Goal: Task Accomplishment & Management: Use online tool/utility

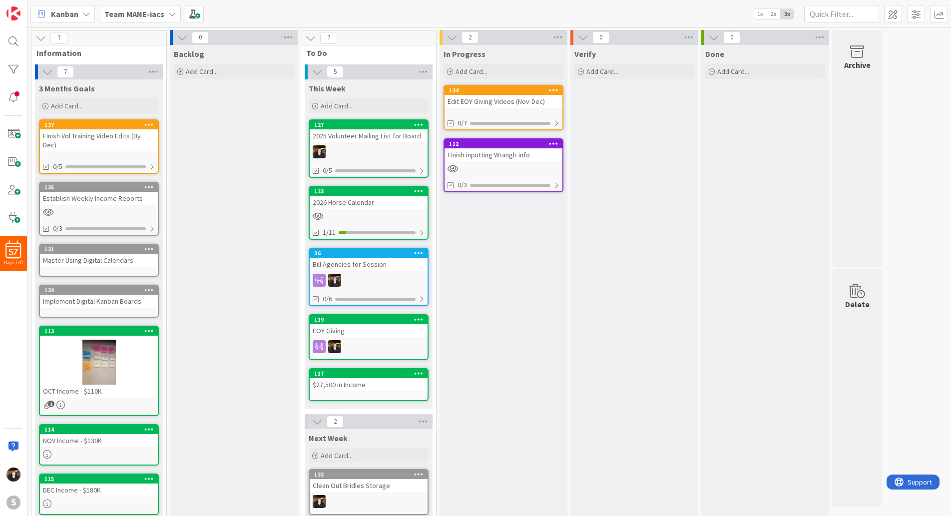
click at [159, 17] on b "Team MANE-iacs" at bounding box center [134, 14] width 60 height 10
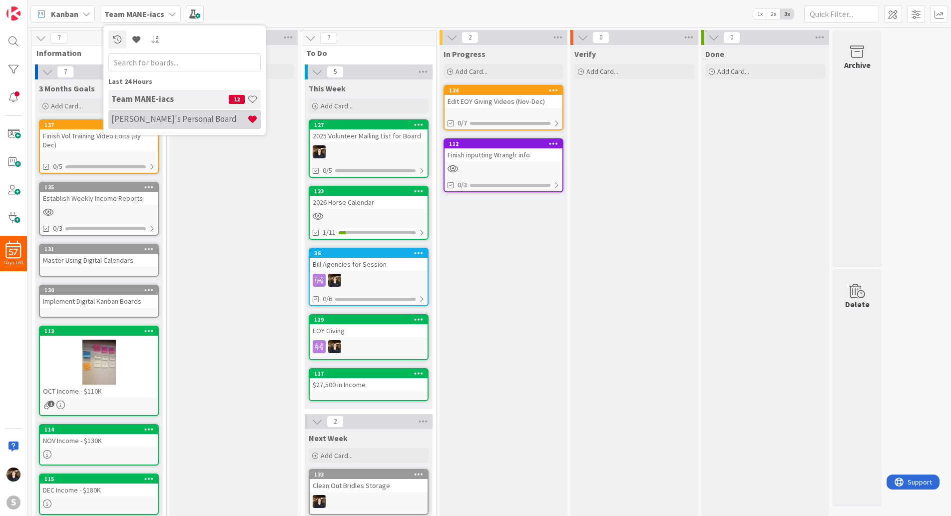
click at [144, 121] on h4 "[PERSON_NAME]'s Personal Board" at bounding box center [179, 119] width 136 height 10
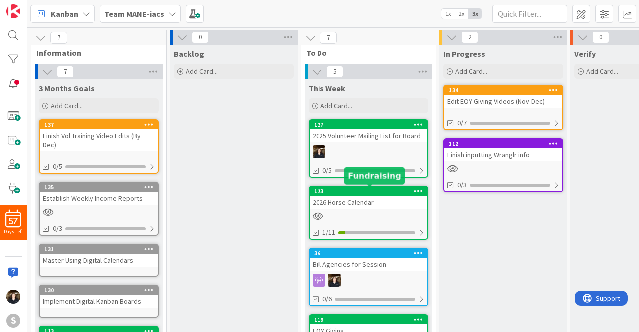
click at [380, 194] on div "123" at bounding box center [370, 191] width 113 height 7
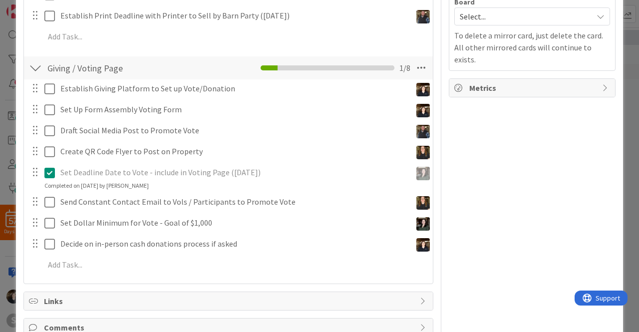
scroll to position [231, 0]
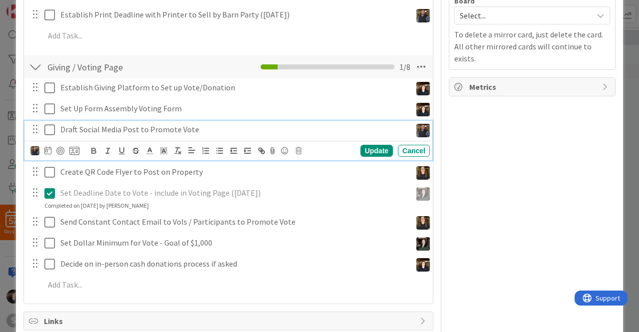
click at [221, 136] on div "Draft Social Media Post to Promote Vote" at bounding box center [233, 129] width 355 height 17
click at [37, 89] on div at bounding box center [34, 87] width 13 height 15
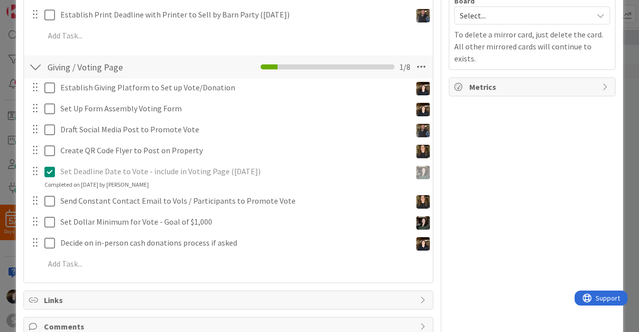
click at [37, 87] on div at bounding box center [34, 87] width 13 height 15
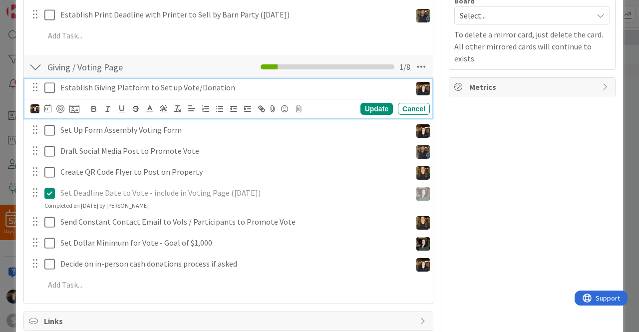
click at [107, 91] on p "Establish Giving Platform to Set up Vote/Donation" at bounding box center [233, 87] width 347 height 11
click at [71, 107] on icon at bounding box center [74, 108] width 10 height 9
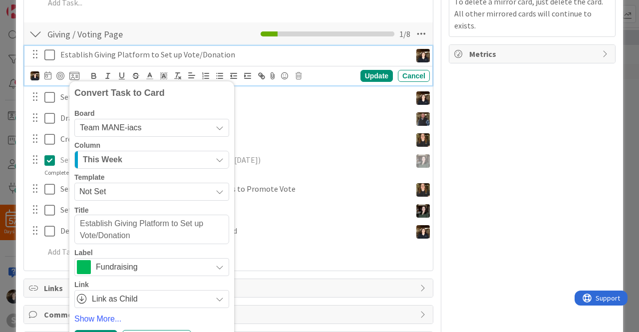
scroll to position [301, 0]
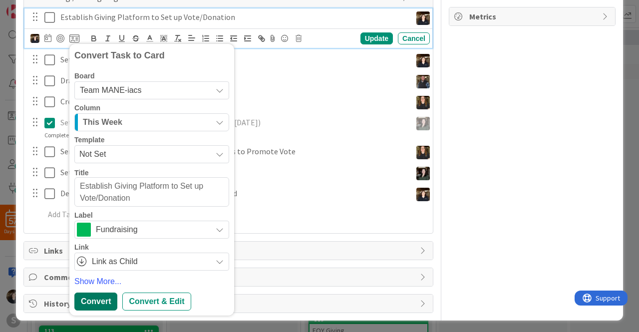
click at [96, 296] on div "Convert" at bounding box center [95, 302] width 43 height 18
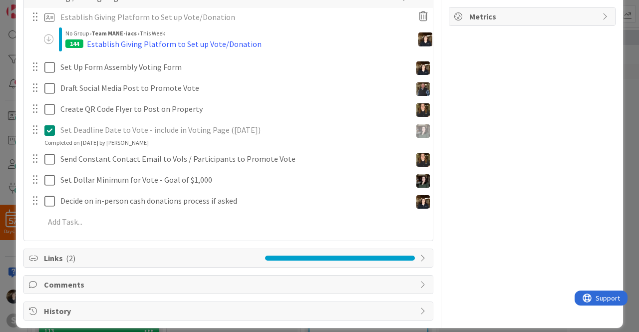
type textarea "x"
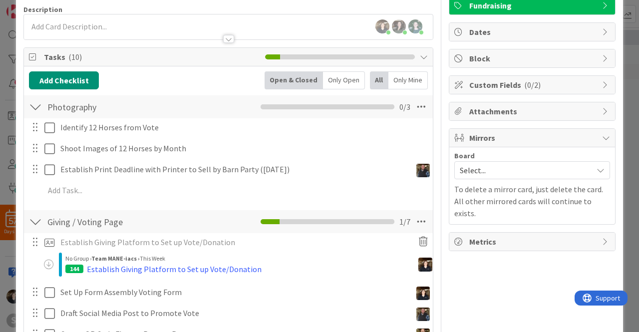
scroll to position [0, 0]
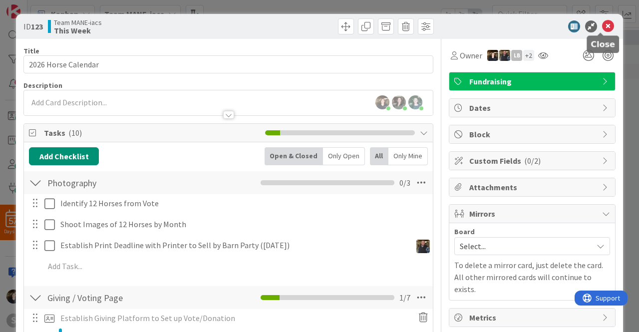
click at [602, 26] on icon at bounding box center [608, 26] width 12 height 12
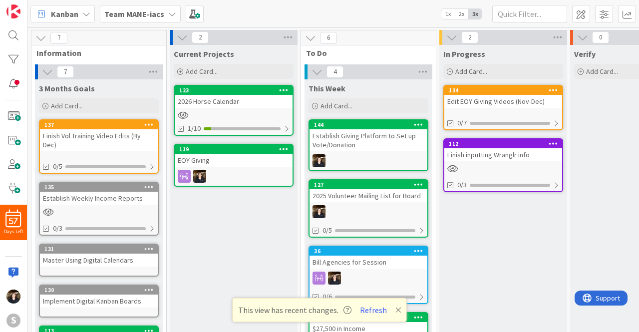
click at [361, 192] on div "2025 Volunteer Mailing List for Board" at bounding box center [369, 195] width 118 height 13
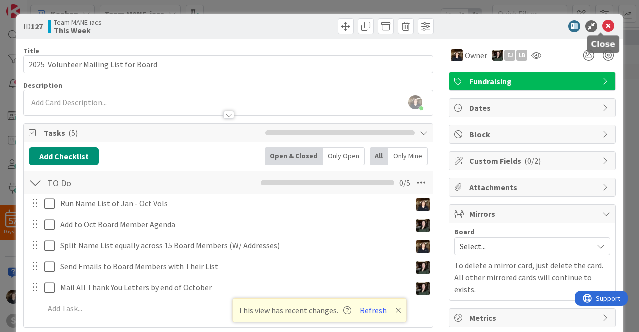
click at [602, 27] on icon at bounding box center [608, 26] width 12 height 12
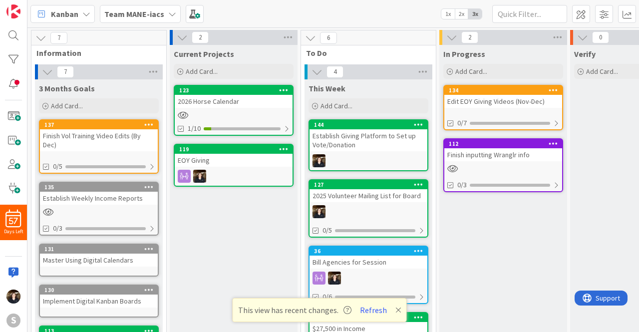
click at [419, 124] on icon at bounding box center [418, 124] width 9 height 7
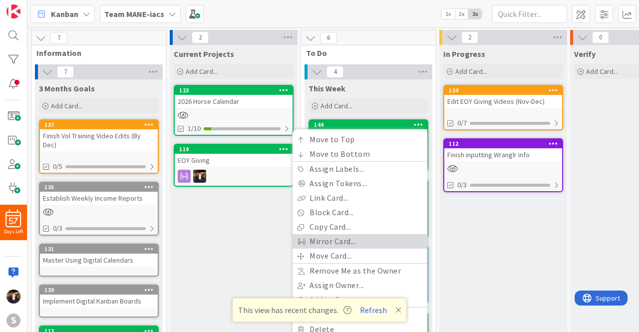
click at [319, 238] on link "Mirror Card..." at bounding box center [360, 241] width 135 height 14
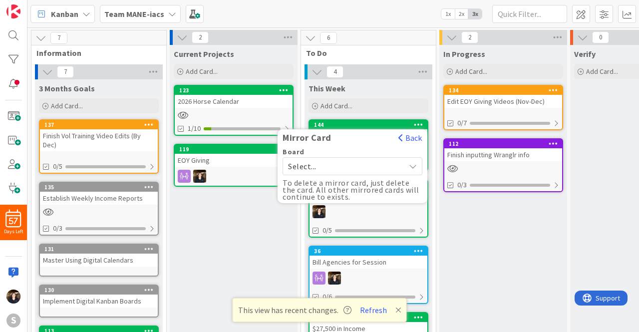
click at [409, 167] on icon at bounding box center [413, 166] width 8 height 8
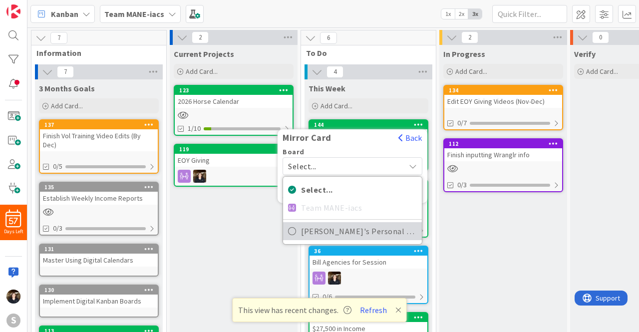
click at [291, 228] on icon at bounding box center [292, 231] width 8 height 15
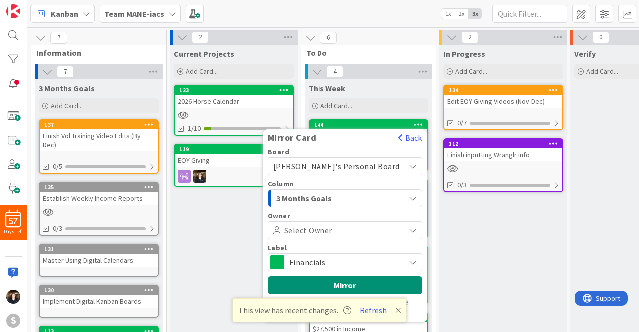
click at [416, 258] on icon at bounding box center [413, 262] width 8 height 8
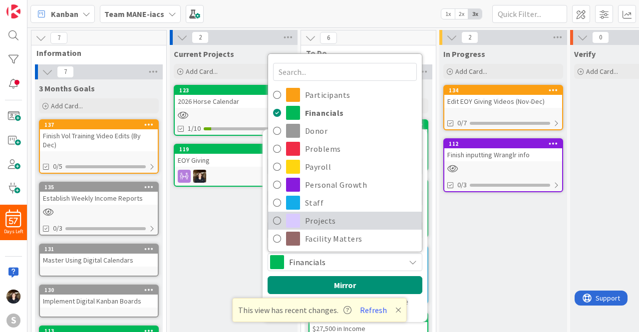
click at [281, 218] on icon at bounding box center [277, 220] width 8 height 15
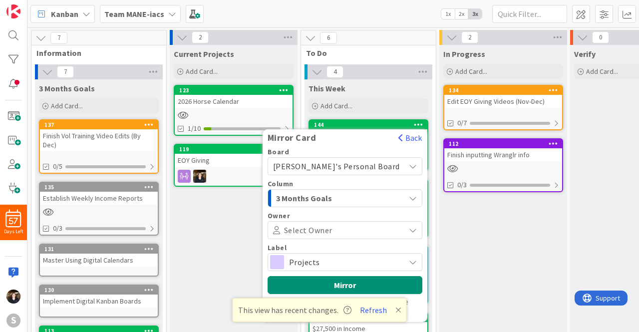
click at [417, 196] on button "3 Months Goals" at bounding box center [345, 198] width 155 height 18
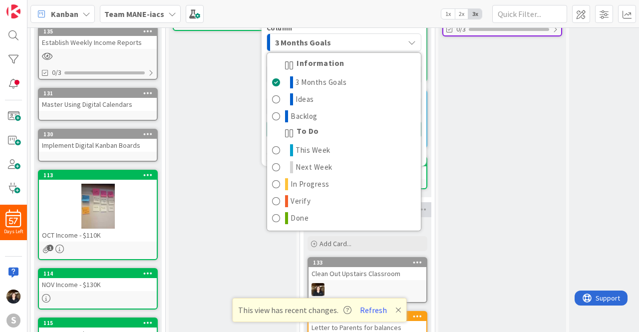
scroll to position [168, 1]
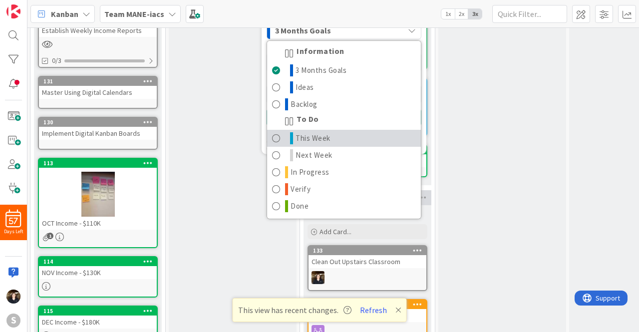
click at [281, 136] on span at bounding box center [276, 138] width 8 height 12
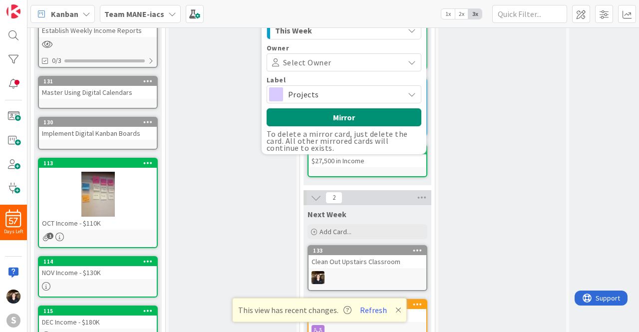
scroll to position [161, 1]
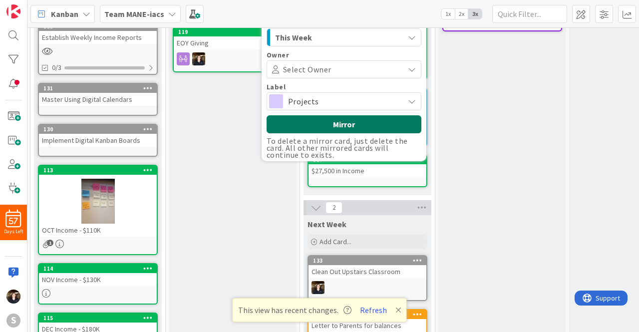
click at [358, 125] on button "Mirror" at bounding box center [344, 124] width 155 height 18
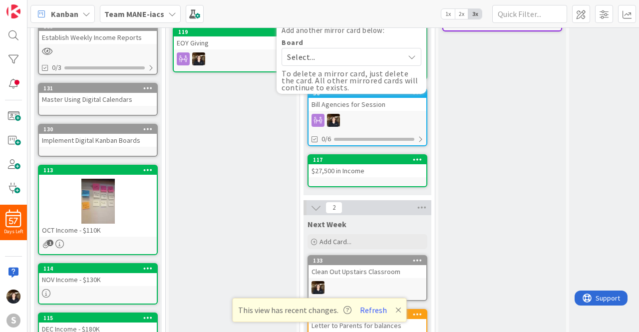
click at [219, 138] on div "Current Projects Add Card... 145 Barn Party 123 2026 Horse Calendar 1/10 119 EO…" at bounding box center [233, 203] width 128 height 638
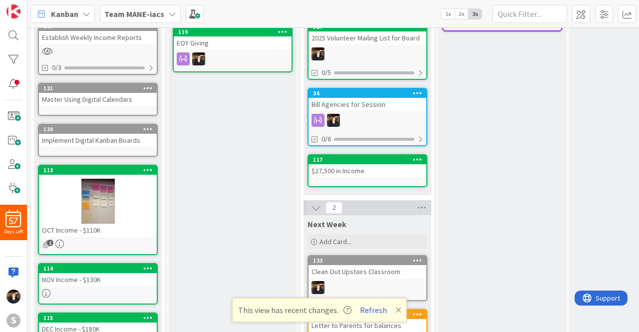
click at [219, 138] on div "Current Projects Add Card... 145 Barn Party 123 2026 Horse Calendar 1/10 119 EO…" at bounding box center [233, 203] width 128 height 638
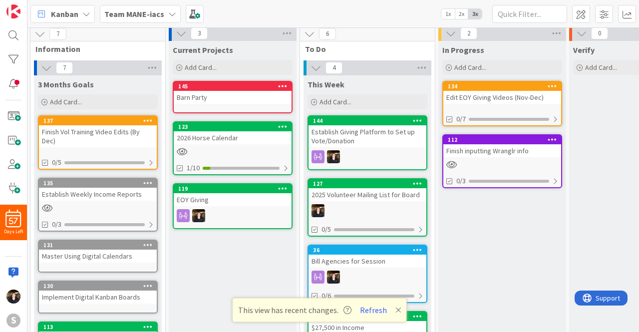
scroll to position [0, 1]
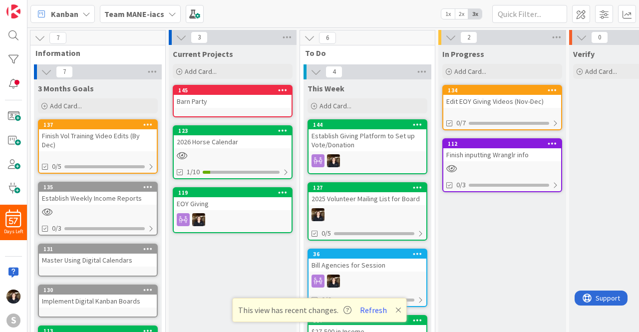
click at [172, 12] on icon at bounding box center [172, 14] width 8 height 8
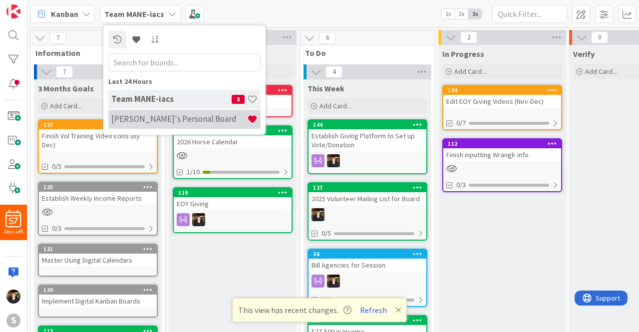
click at [177, 115] on h4 "[PERSON_NAME]'s Personal Board" at bounding box center [179, 119] width 136 height 10
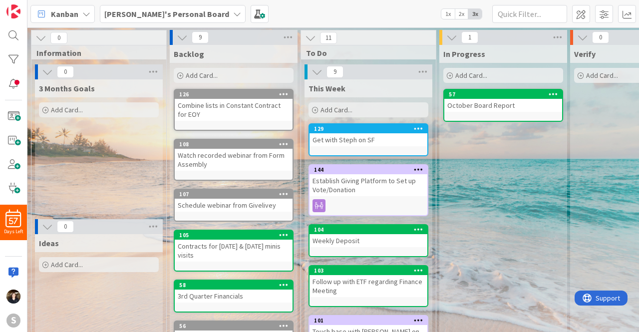
click at [233, 14] on icon at bounding box center [237, 14] width 8 height 8
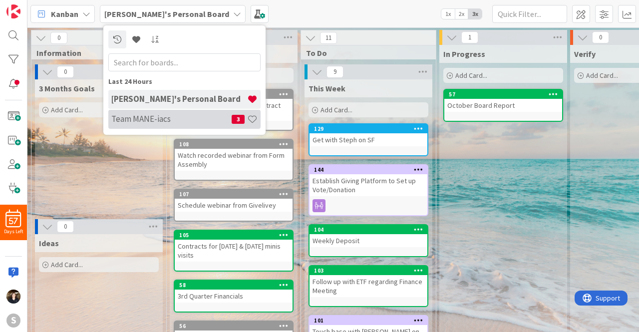
click at [137, 114] on h4 "Team MANE-iacs" at bounding box center [171, 119] width 120 height 10
